Goal: Task Accomplishment & Management: Manage account settings

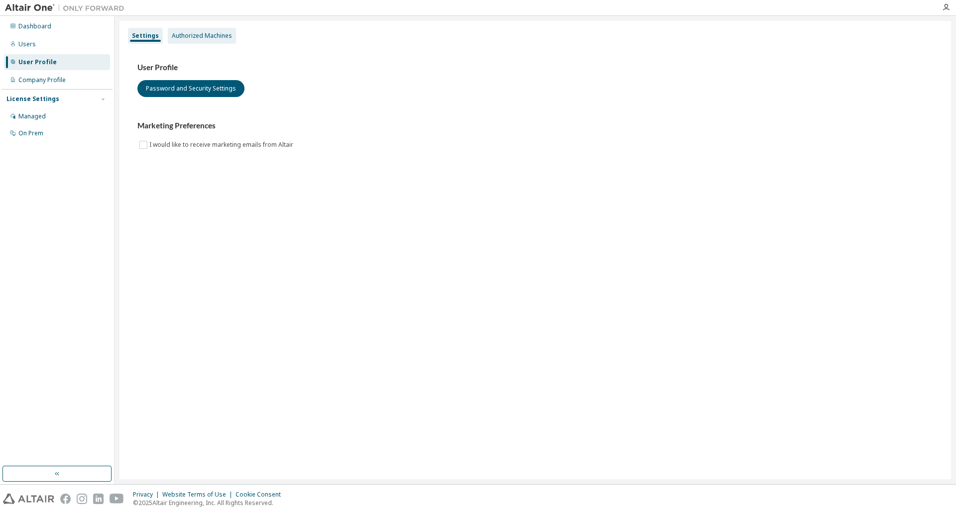
click at [193, 34] on div "Authorized Machines" at bounding box center [202, 36] width 60 height 8
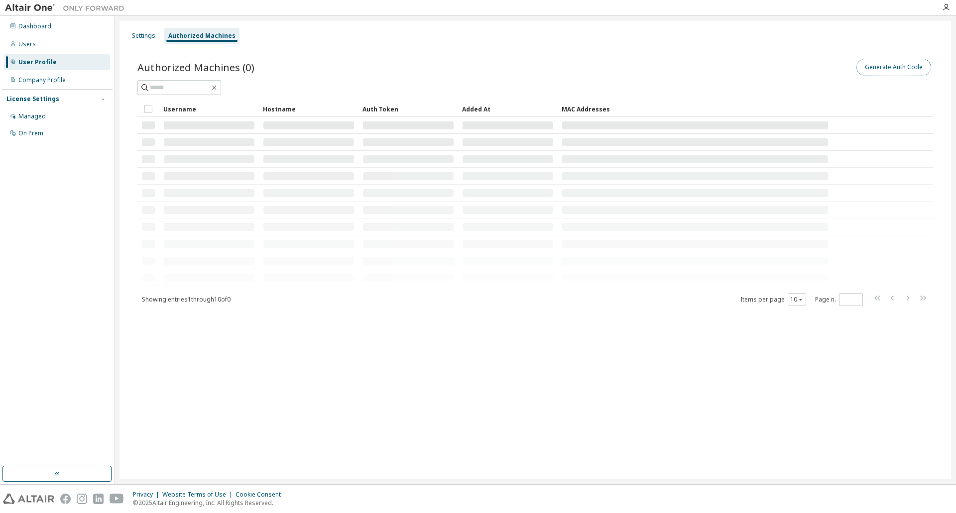
click at [893, 68] on button "Generate Auth Code" at bounding box center [893, 67] width 75 height 17
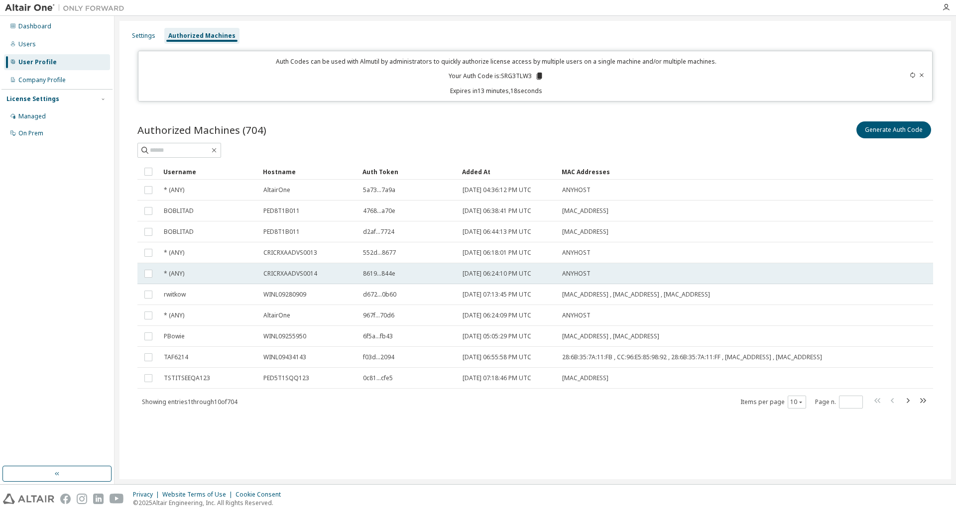
click at [873, 278] on tr "* (ANY) CRICRXAADVS0014 8619...844e 2023-05-03 06:24:10 PM UTC ANYHOST" at bounding box center [534, 273] width 795 height 21
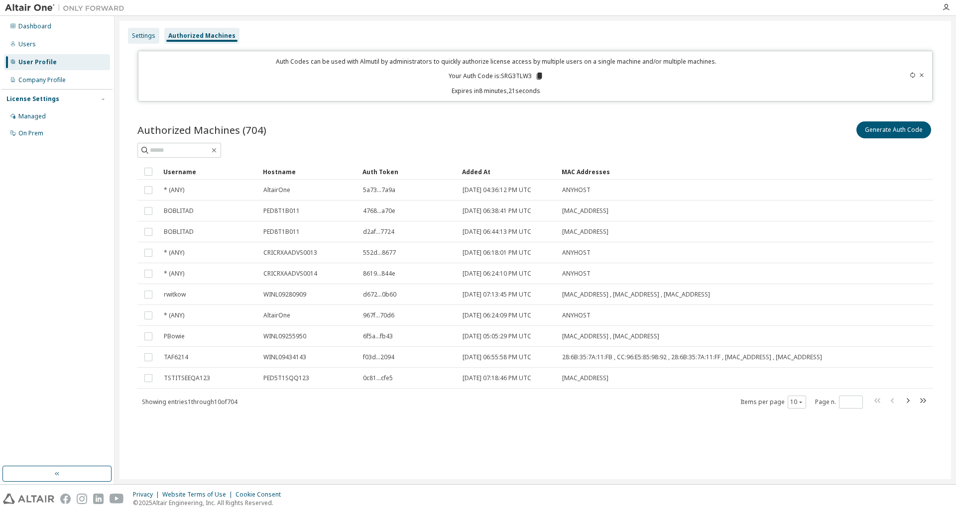
click at [142, 35] on div "Settings" at bounding box center [143, 36] width 23 height 8
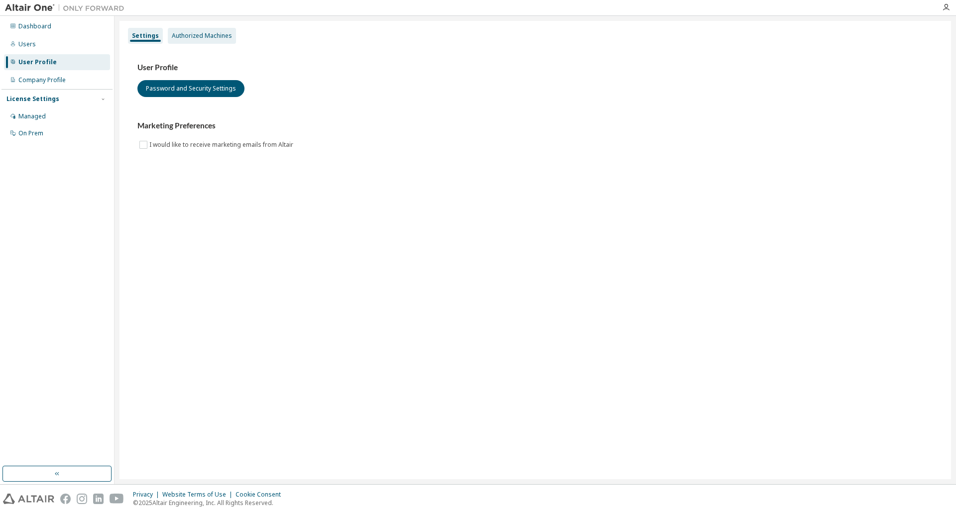
click at [204, 39] on div "Authorized Machines" at bounding box center [202, 36] width 60 height 8
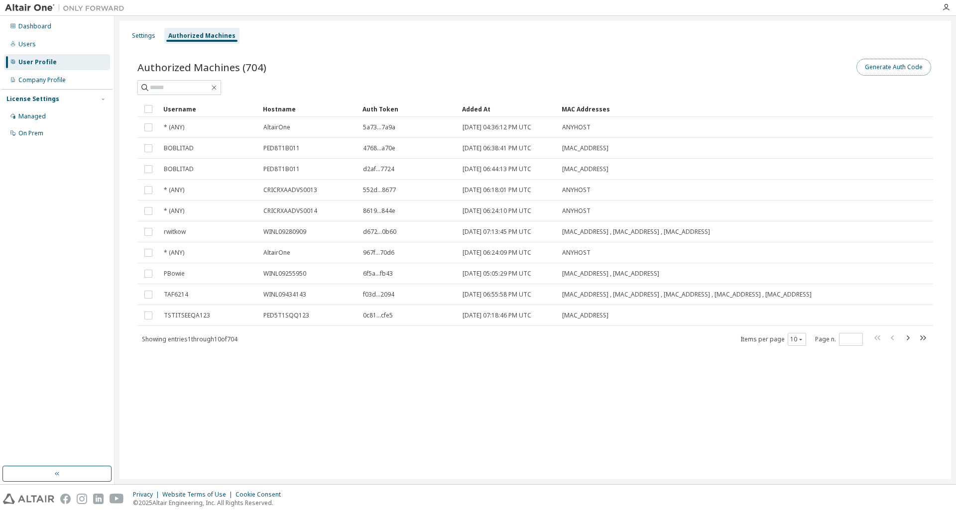
click at [901, 67] on button "Generate Auth Code" at bounding box center [893, 67] width 75 height 17
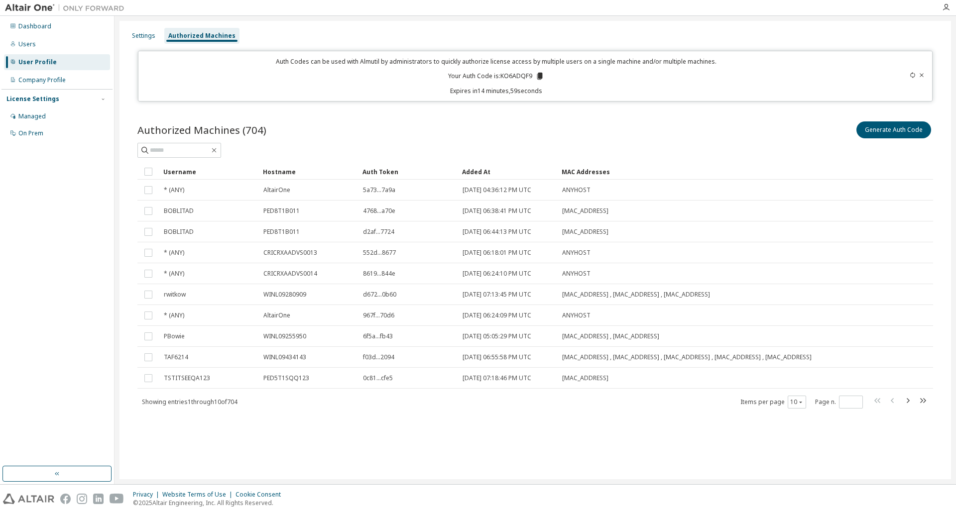
click at [517, 74] on p "Your Auth Code is: KO6ADQF9" at bounding box center [496, 76] width 96 height 9
copy p "KO6ADQF9"
click at [32, 27] on div "Dashboard" at bounding box center [34, 26] width 33 height 8
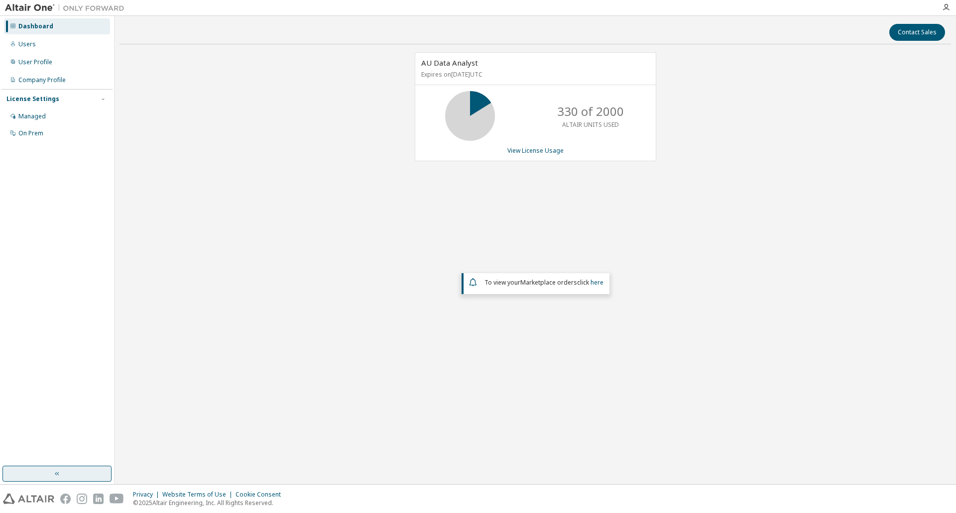
click at [58, 480] on div "Dashboard Users User Profile Company Profile License Settings Managed On Prem" at bounding box center [57, 250] width 114 height 468
click at [57, 477] on icon "button" at bounding box center [57, 474] width 8 height 8
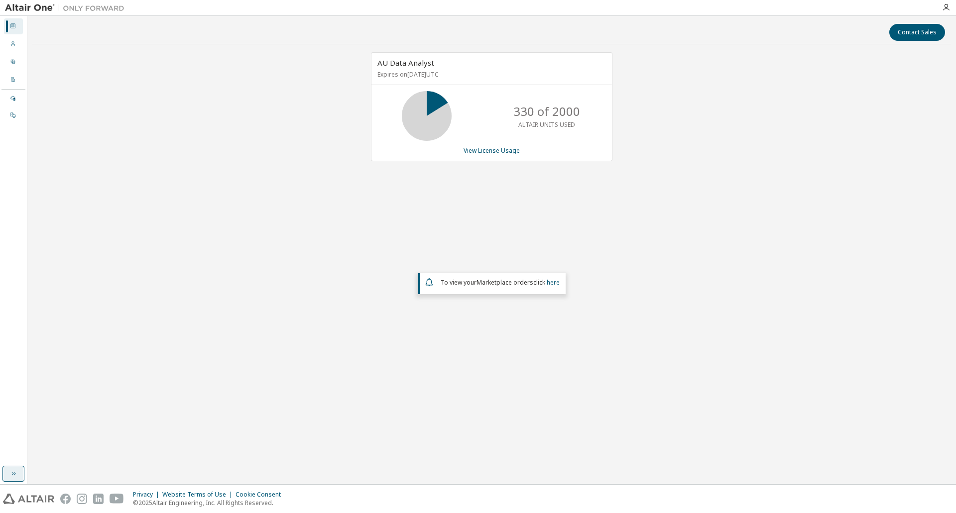
click at [14, 472] on icon "button" at bounding box center [14, 473] width 4 height 3
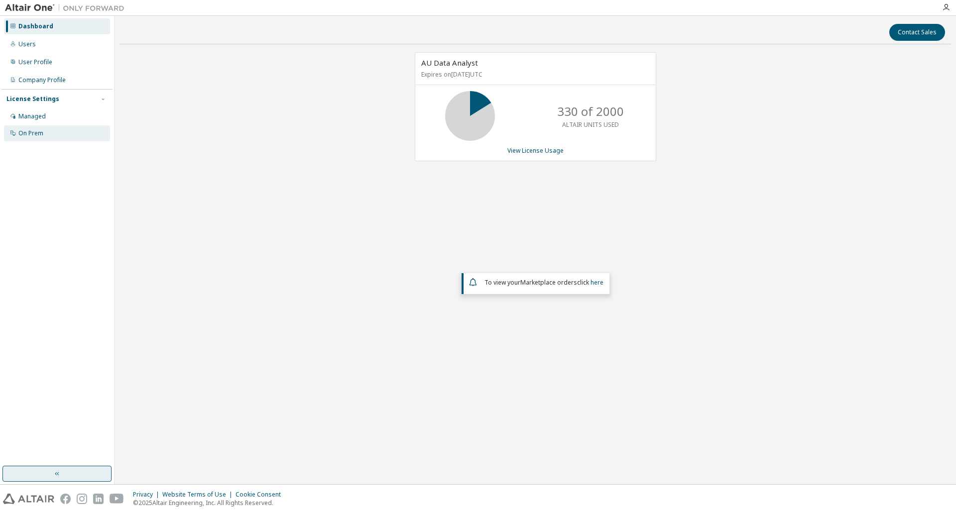
click at [32, 131] on div "On Prem" at bounding box center [30, 133] width 25 height 8
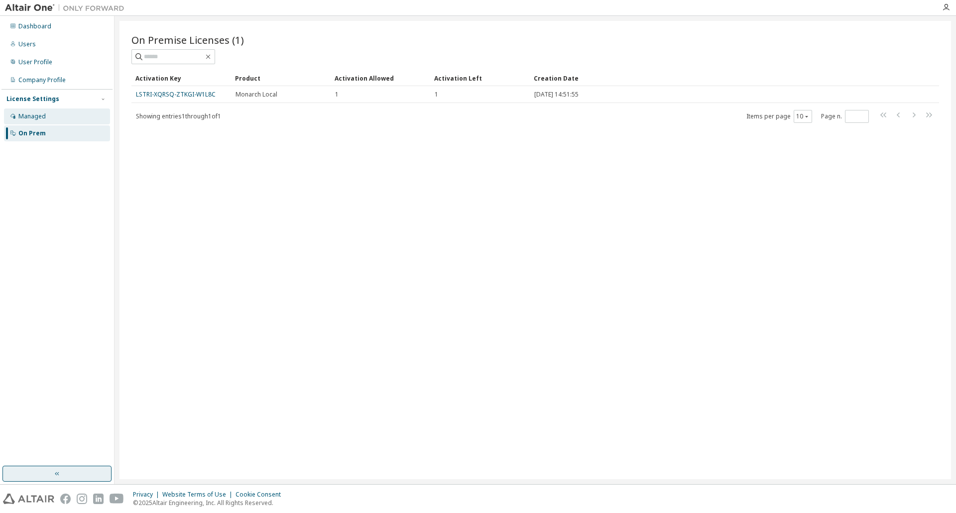
click at [30, 116] on div "Managed" at bounding box center [31, 116] width 27 height 8
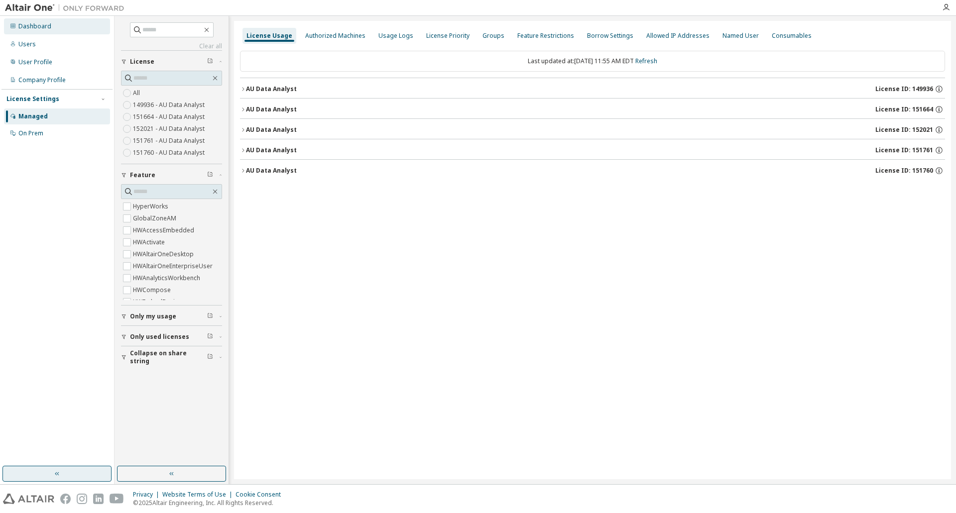
click at [32, 25] on div "Dashboard" at bounding box center [34, 26] width 33 height 8
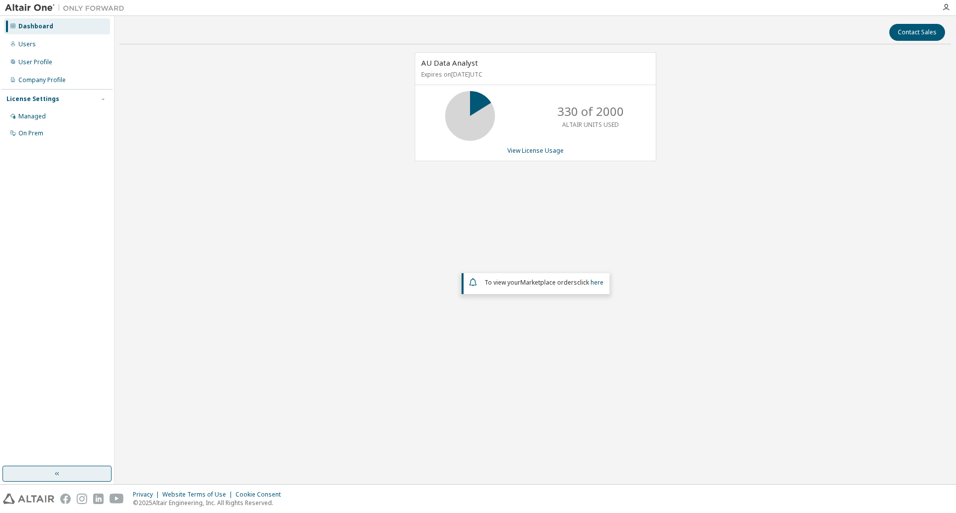
click at [38, 6] on img at bounding box center [67, 8] width 124 height 10
click at [40, 83] on div "Company Profile" at bounding box center [41, 80] width 47 height 8
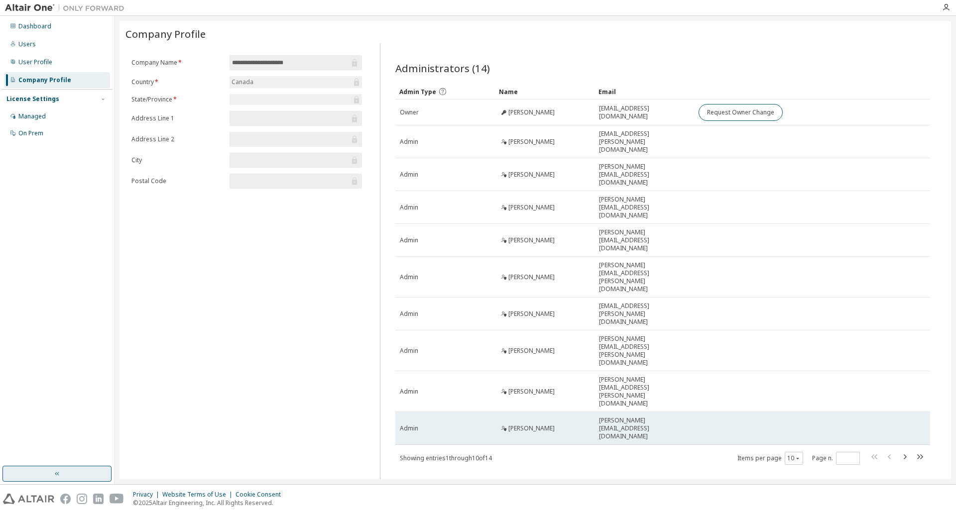
click at [524, 412] on td "Heidi Cross" at bounding box center [545, 428] width 100 height 33
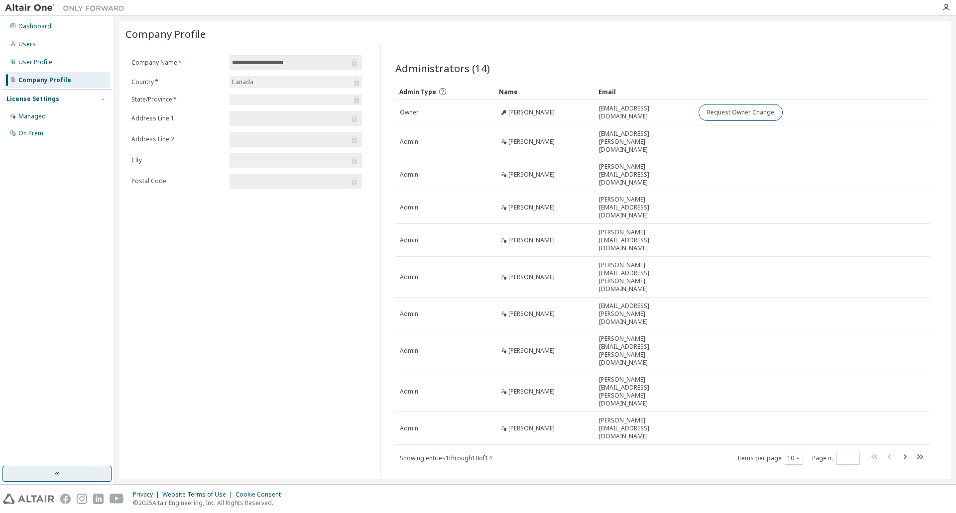
click at [740, 34] on div at bounding box center [740, 34] width 410 height 4
click at [31, 27] on div "Dashboard" at bounding box center [34, 26] width 33 height 8
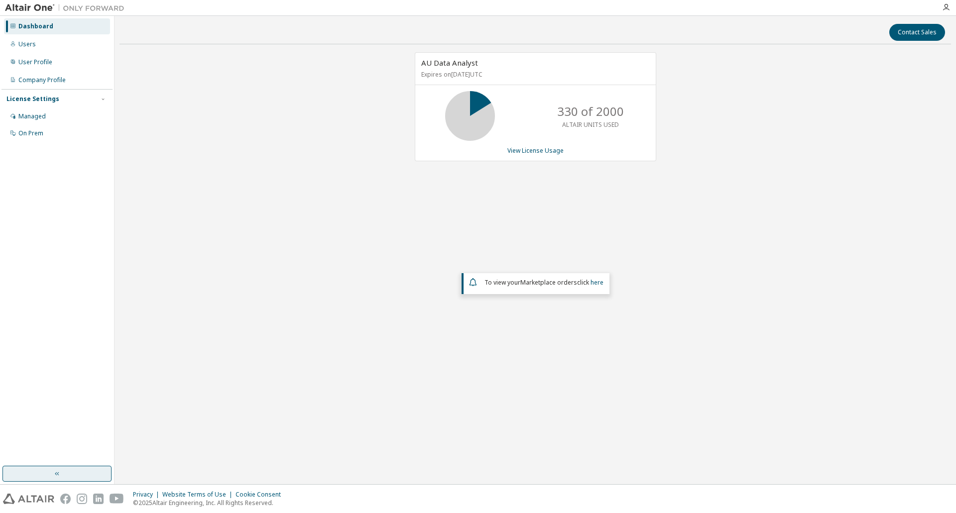
click at [266, 258] on div "AU Data Analyst Expires on December 30, 2026 UTC 330 of 2000 ALTAIR UNITS USED …" at bounding box center [534, 218] width 831 height 333
